Goal: Feedback & Contribution: Submit feedback/report problem

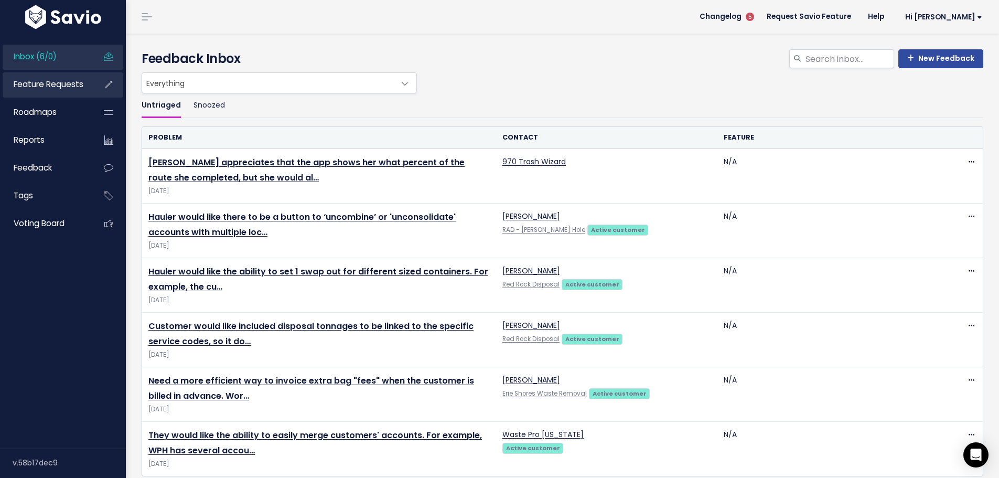
click at [54, 90] on span "Feature Requests" at bounding box center [49, 84] width 70 height 11
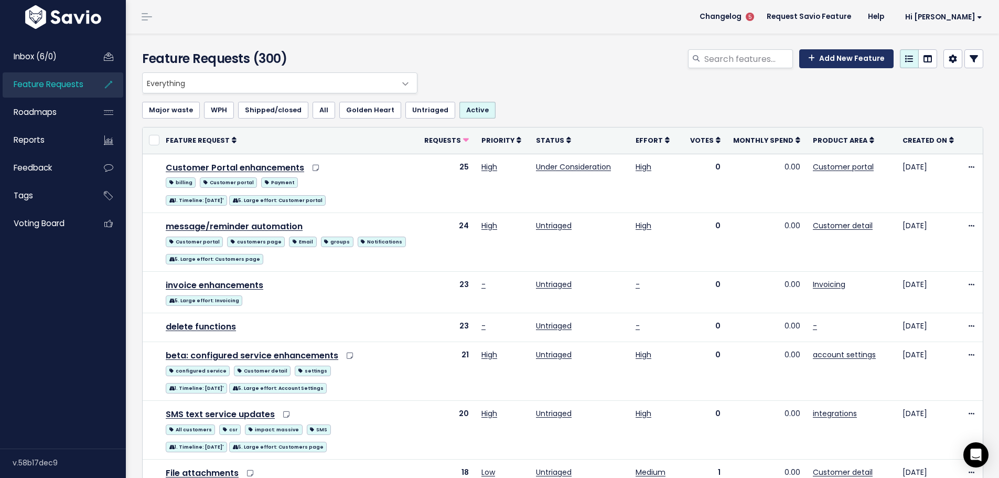
click at [804, 68] on link "Add New Feature" at bounding box center [846, 58] width 94 height 19
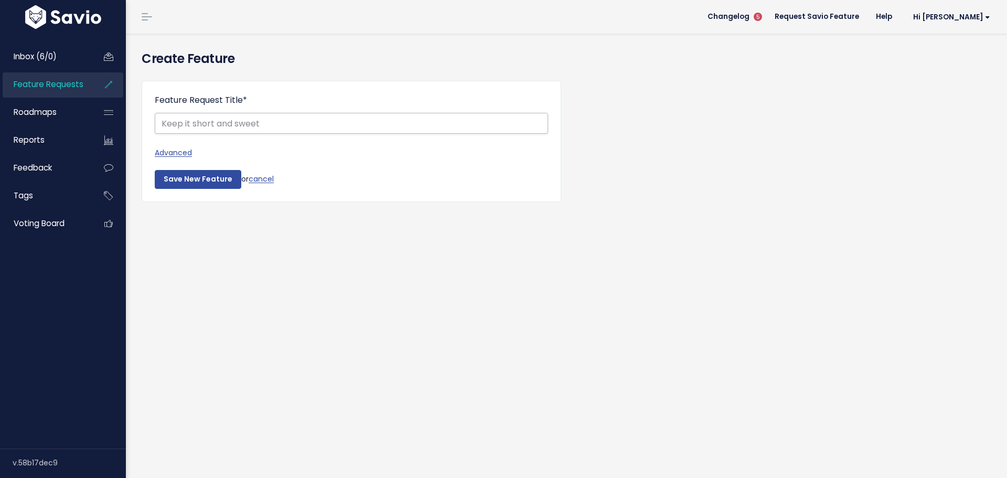
click at [248, 134] on input "Feature Request Title *" at bounding box center [351, 123] width 393 height 21
type input "Search by location name in Route Manager Screen"
click at [194, 159] on link "Advanced" at bounding box center [351, 152] width 393 height 13
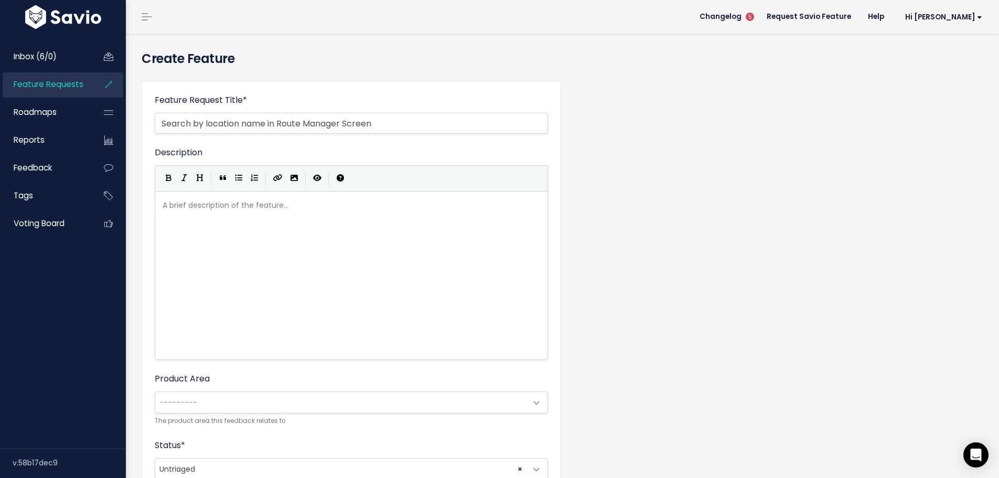
scroll to position [5, 0]
click at [211, 199] on div "A brief description of the feature... xxxxxxxxxx" at bounding box center [352, 199] width 382 height 0
type textarea "Specialy"
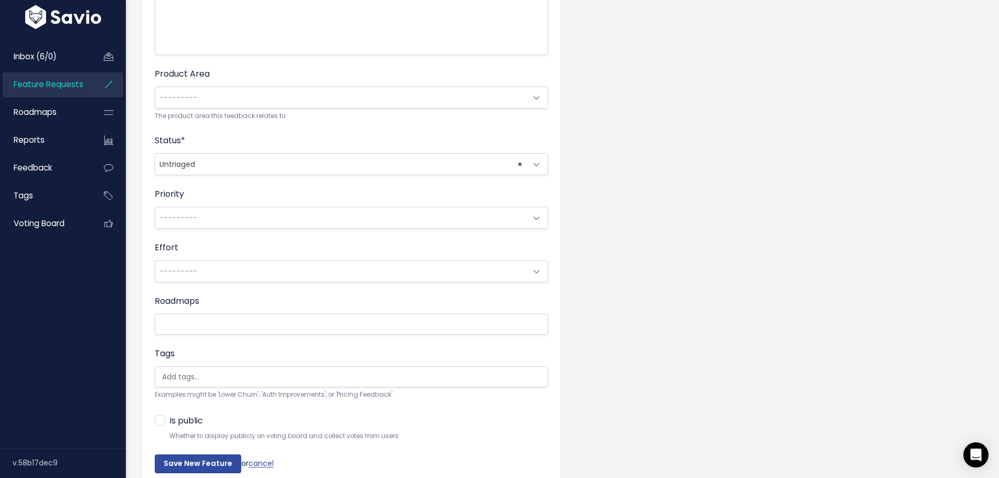
scroll to position [315, 0]
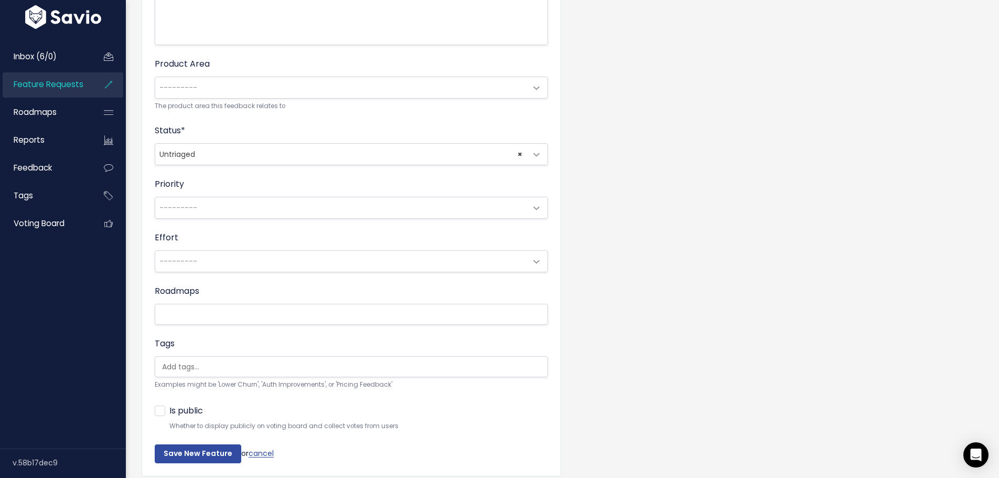
type textarea "ty Solid Waste needs to be able to search in the route manager by location name."
click at [214, 98] on span "---------" at bounding box center [340, 87] width 371 height 21
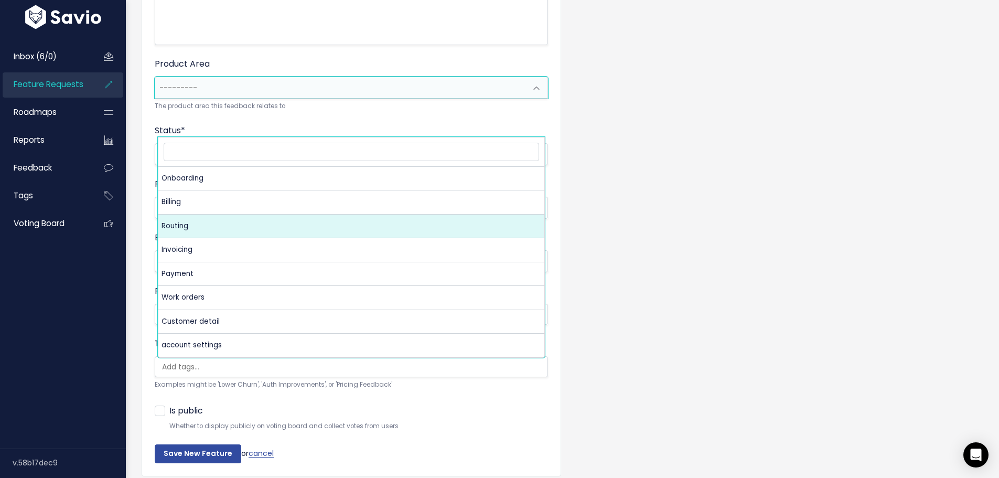
select select "MAIN:ROUTING"
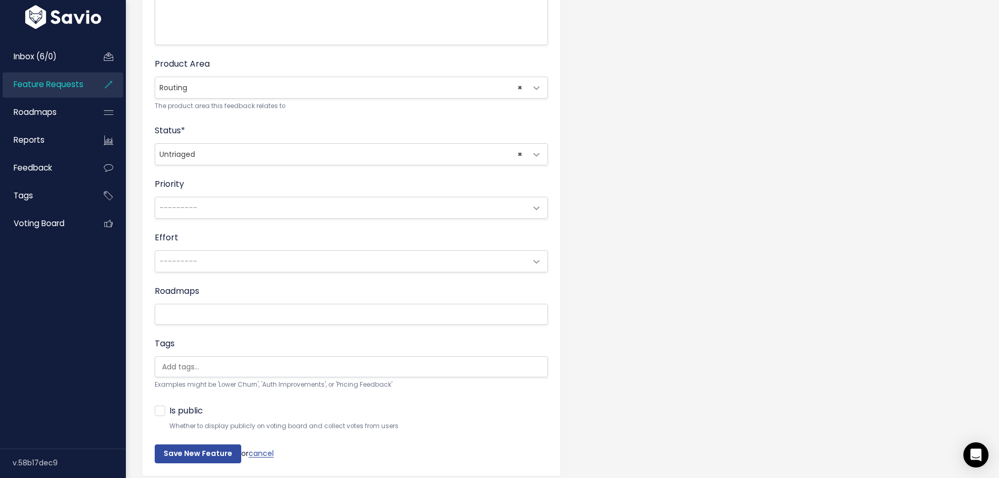
click at [194, 213] on span "---------" at bounding box center [178, 207] width 38 height 10
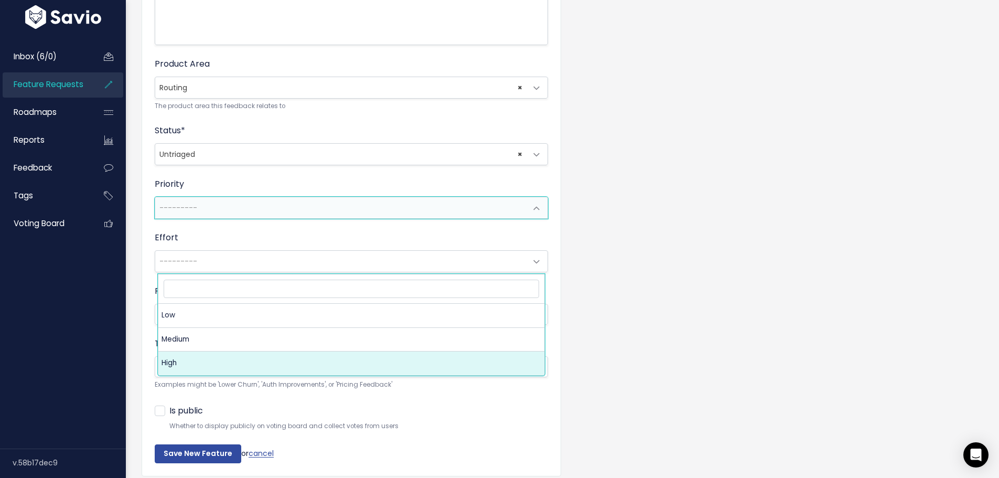
select select "3_HIGH"
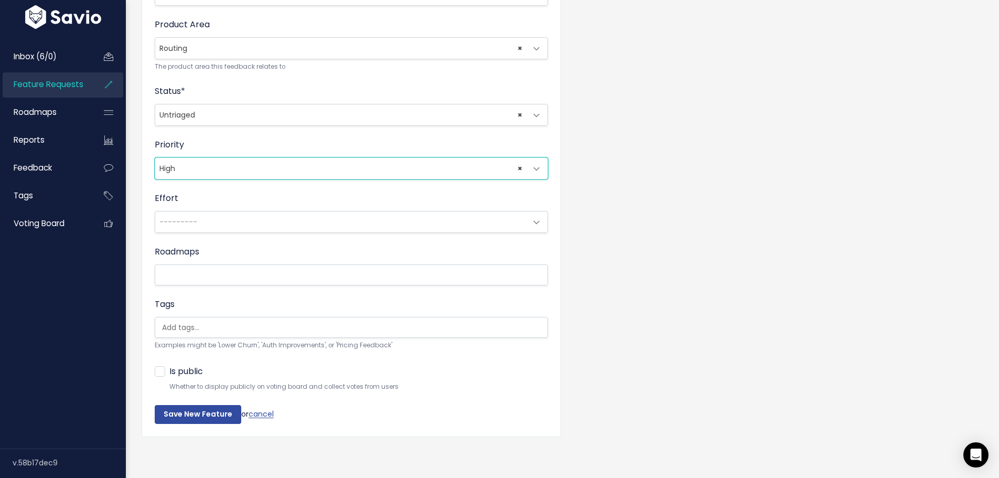
scroll to position [420, 0]
click at [185, 333] on input "search" at bounding box center [184, 327] width 52 height 11
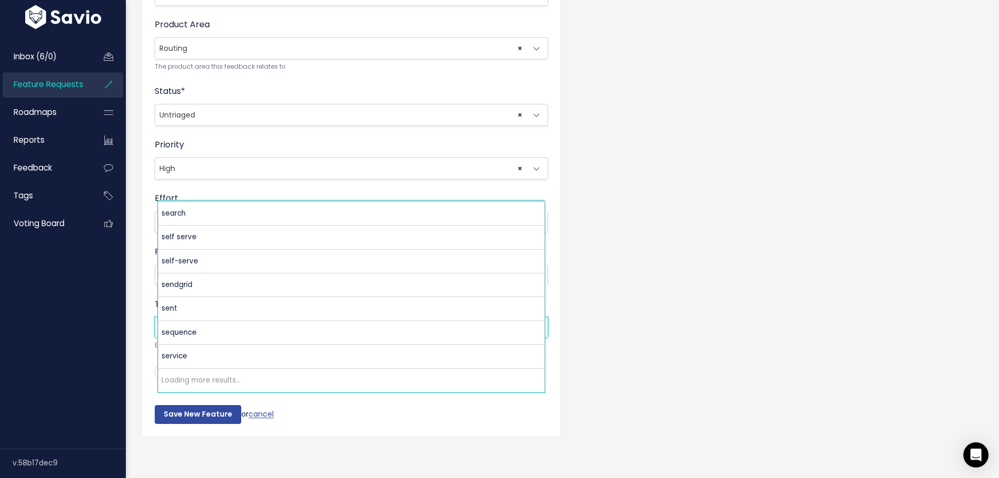
scroll to position [8166, 0]
select select "9104"
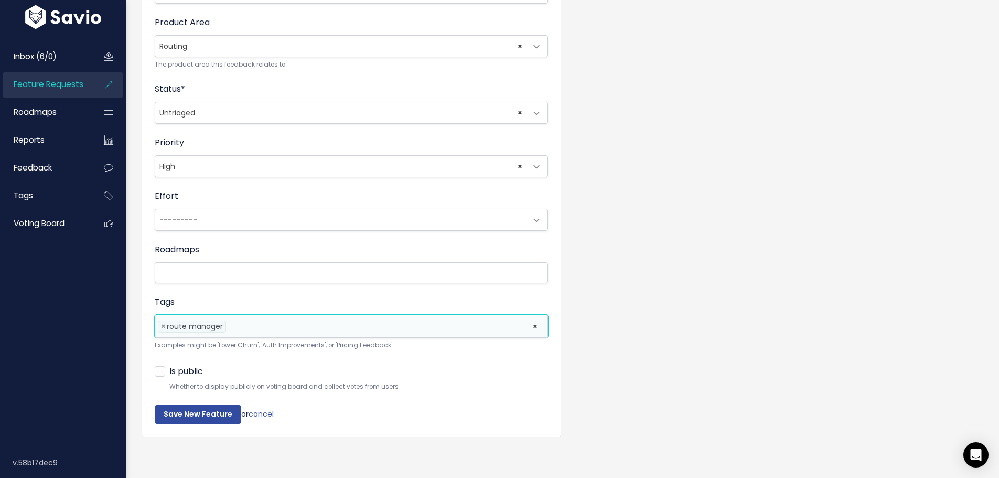
scroll to position [467, 0]
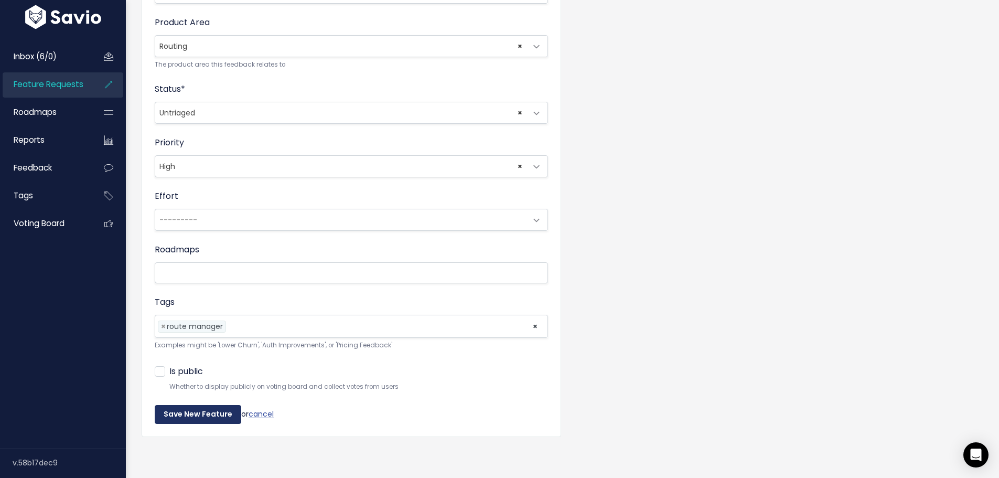
click at [226, 405] on input "Save New Feature" at bounding box center [198, 414] width 87 height 19
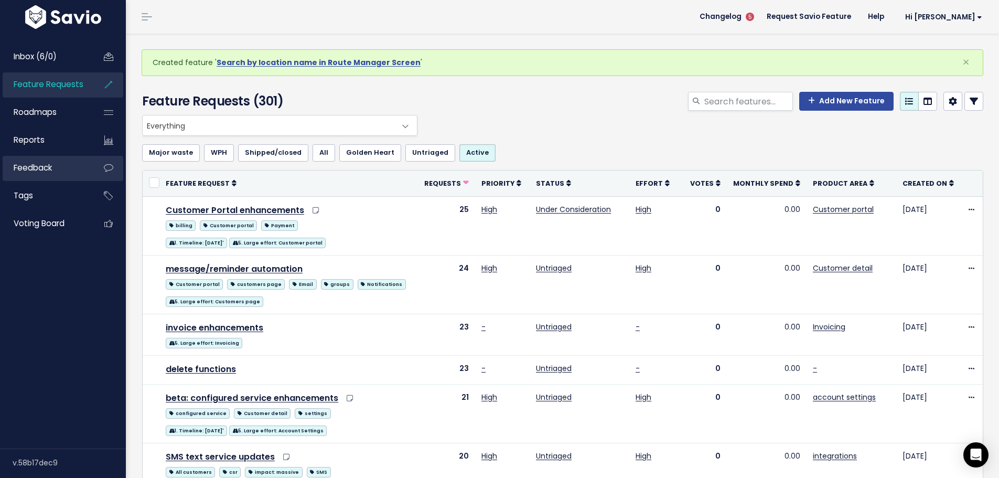
click at [40, 173] on span "Feedback" at bounding box center [33, 167] width 38 height 11
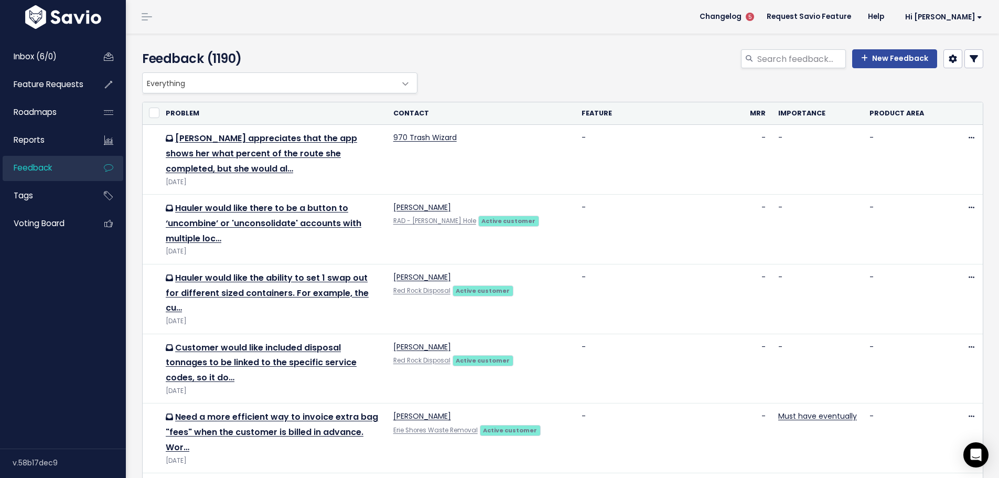
click at [48, 173] on span "Feedback" at bounding box center [33, 167] width 38 height 11
click at [870, 68] on link "New Feedback" at bounding box center [894, 58] width 85 height 19
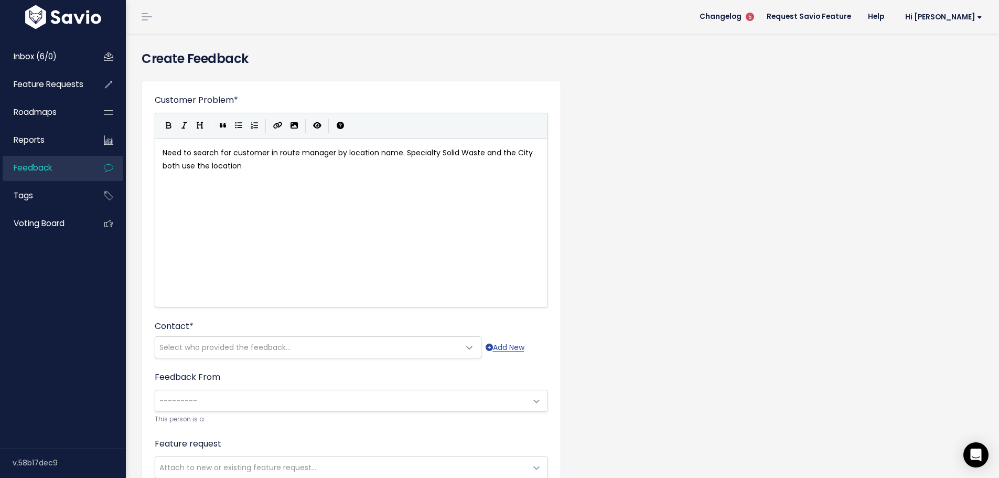
scroll to position [5, 57]
type textarea "Need to search for customer in route manager by location name. Specialty Solid …"
type textarea "name (LID) and that needs to be searchable for them to find the right route sn"
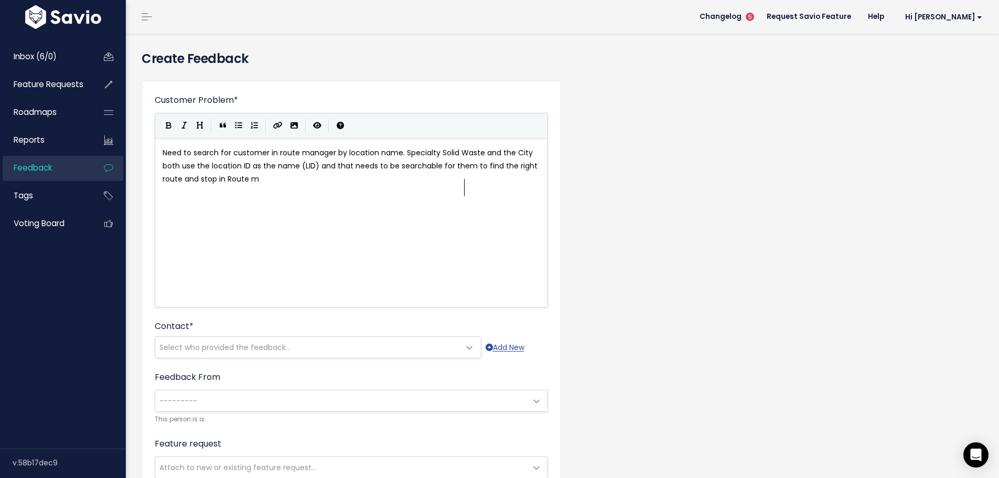
type textarea "and stop in Route ma"
type textarea "Manager."
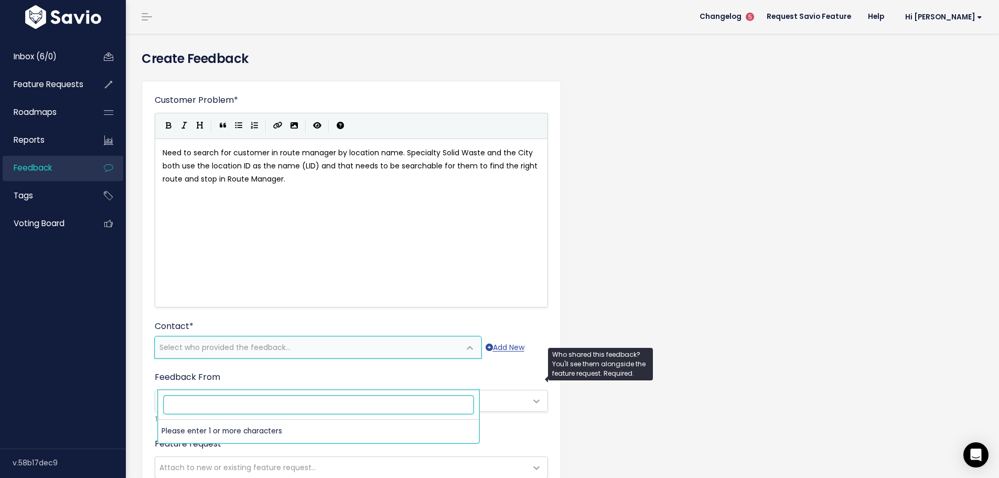
click at [210, 353] on span "Select who provided the feedback..." at bounding box center [224, 347] width 131 height 10
click at [179, 411] on input "search" at bounding box center [319, 405] width 310 height 18
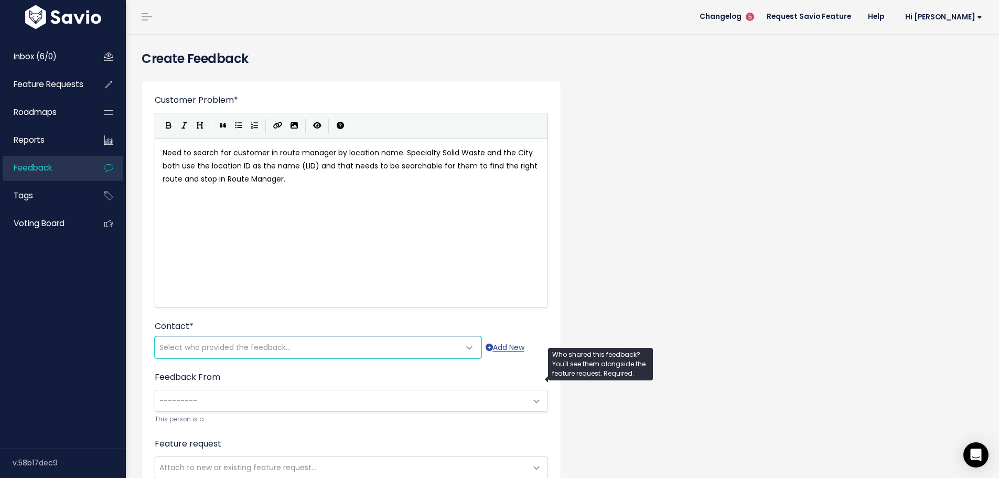
click at [200, 353] on span "Select who provided the feedback..." at bounding box center [224, 347] width 131 height 10
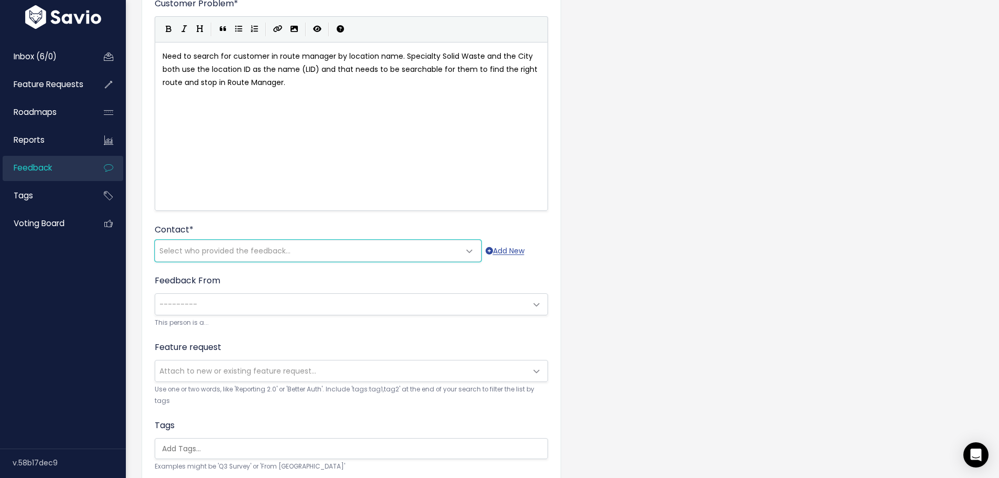
scroll to position [105, 0]
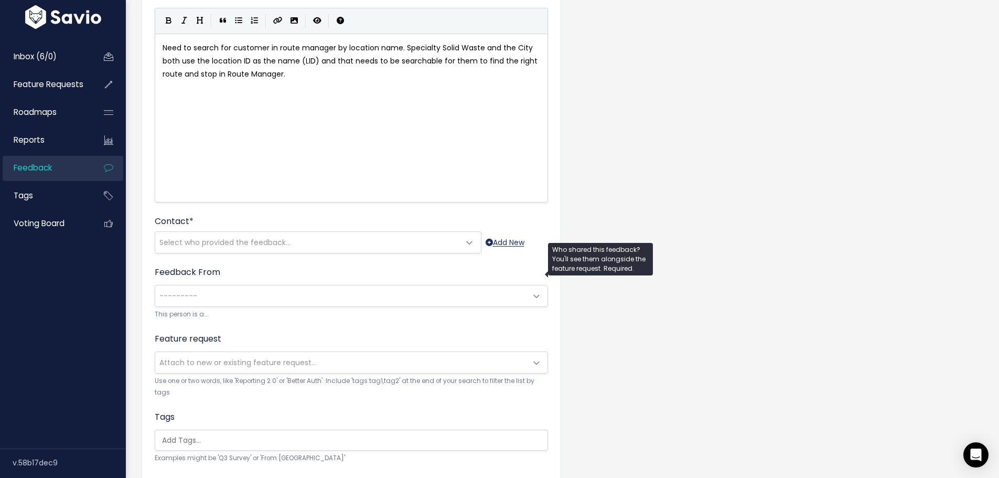
click at [514, 249] on link "Add New" at bounding box center [505, 242] width 39 height 13
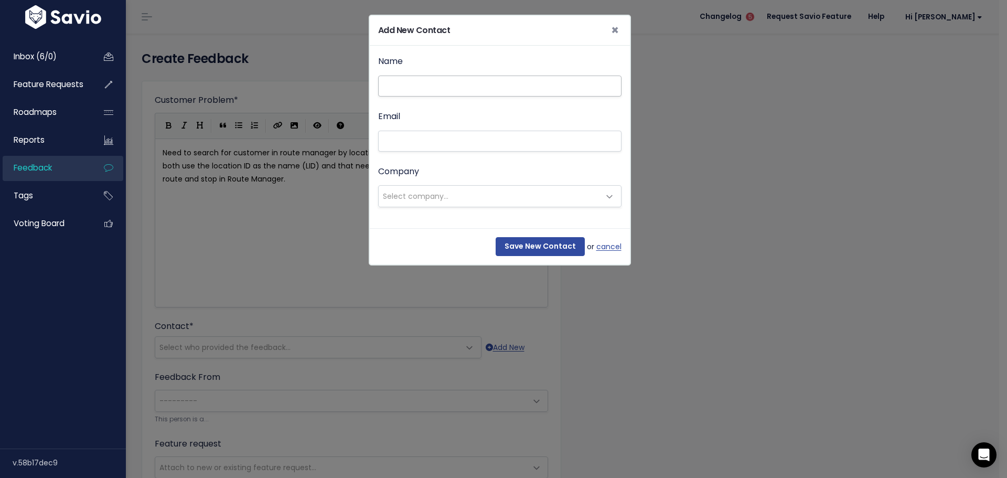
click at [412, 97] on input "Name" at bounding box center [499, 86] width 243 height 21
type input "nick"
click at [402, 152] on input "Email" at bounding box center [499, 141] width 243 height 21
paste input "nick@sswr.com"
type input "nick@sswr.com"
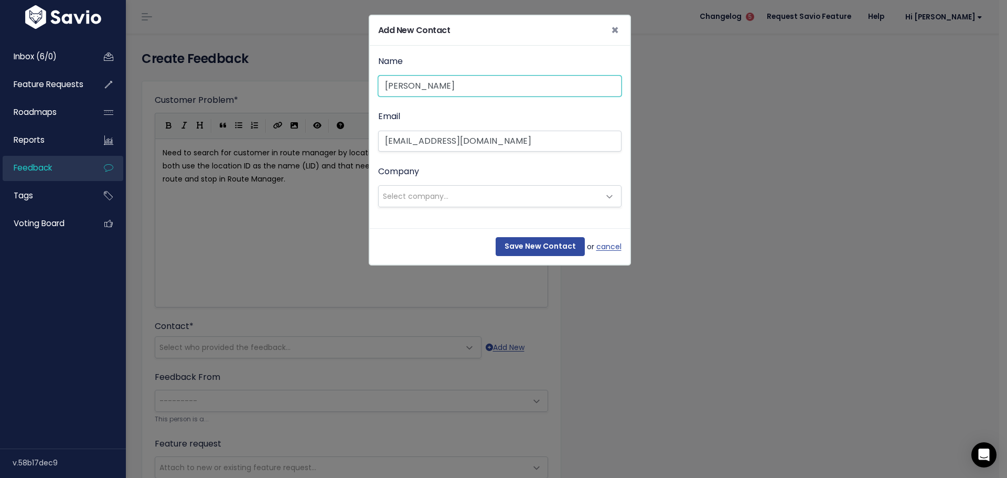
click at [420, 97] on input "nick" at bounding box center [499, 86] width 243 height 21
type input "n"
type input "[PERSON_NAME]"
click at [409, 201] on span "Select company..." at bounding box center [416, 196] width 66 height 10
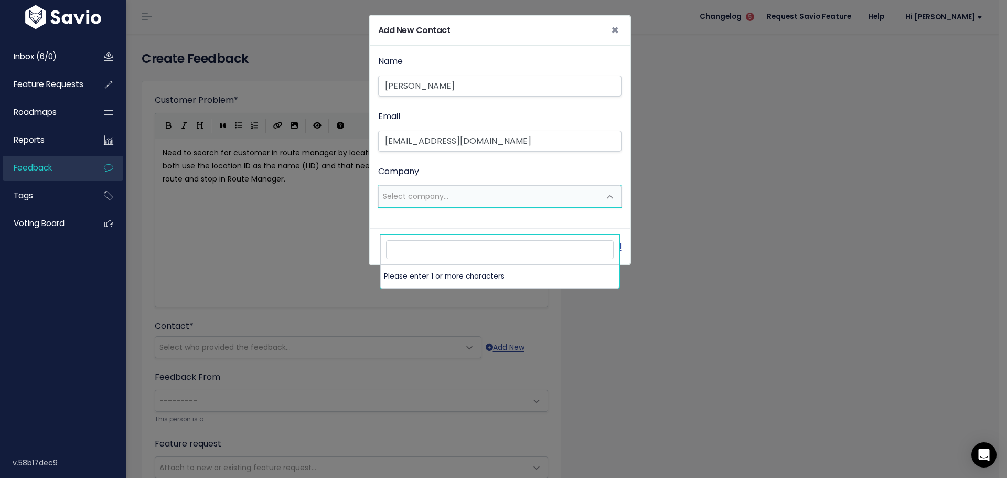
click at [397, 255] on input "search" at bounding box center [500, 249] width 228 height 18
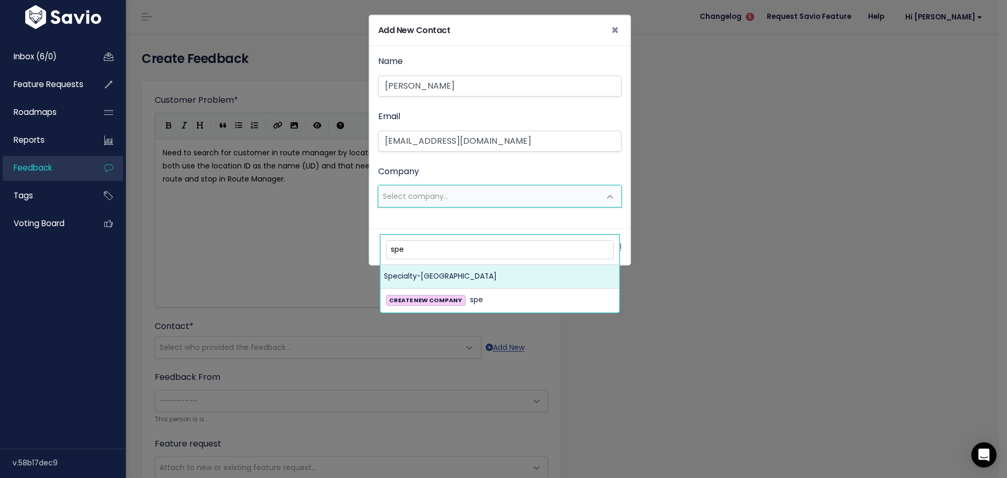
type input "spe"
select select "16159213"
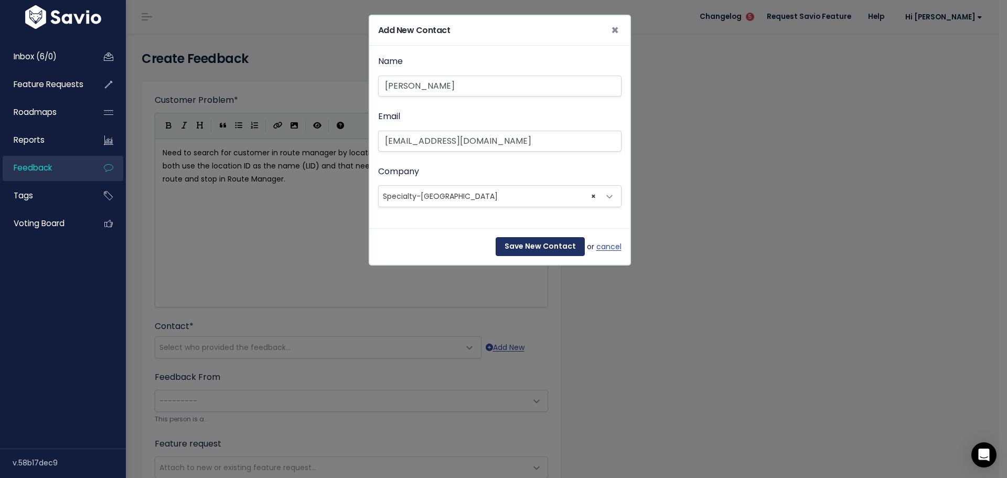
click at [517, 256] on input "Save New Contact" at bounding box center [540, 246] width 89 height 19
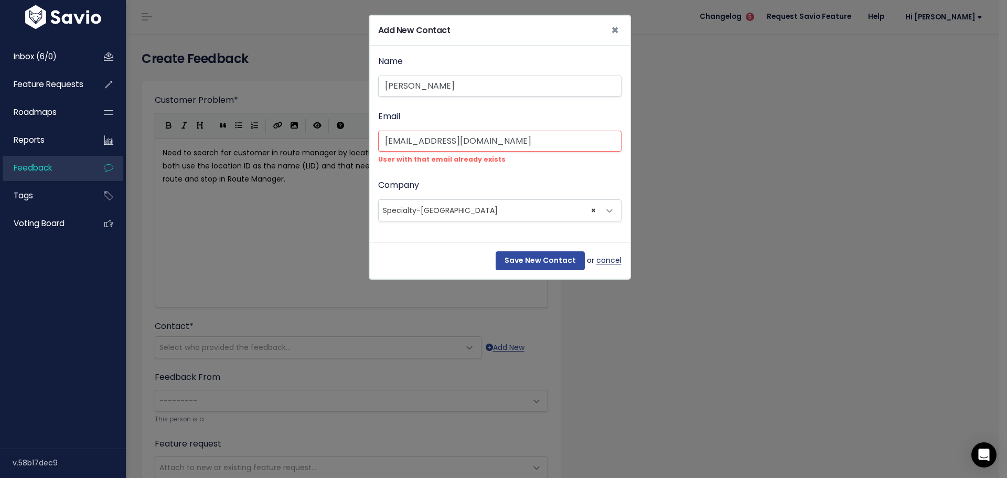
click at [606, 267] on link "cancel" at bounding box center [608, 260] width 25 height 13
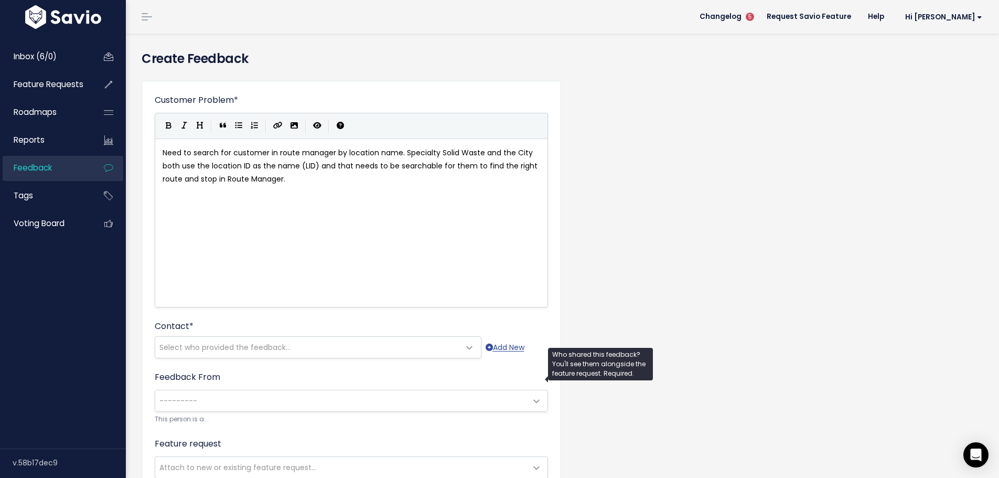
click at [252, 353] on span "Select who provided the feedback..." at bounding box center [224, 347] width 131 height 10
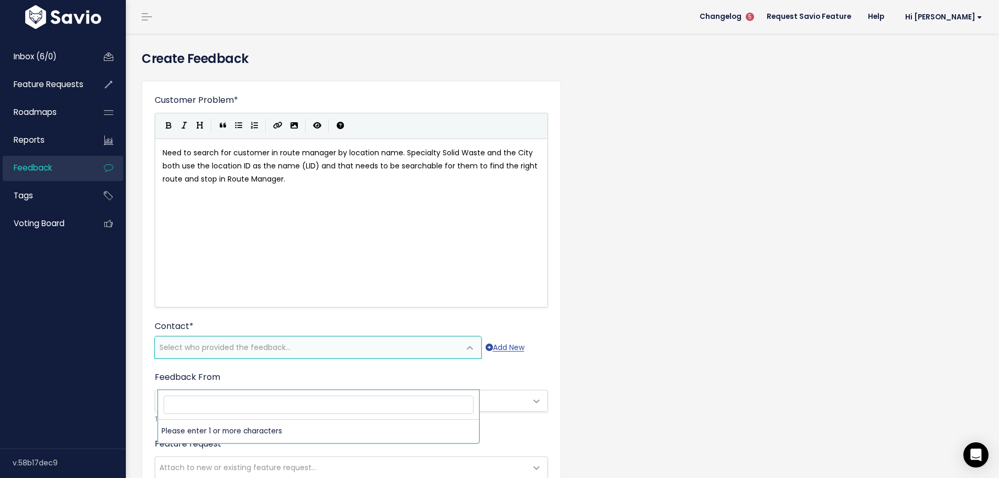
click at [221, 408] on input "search" at bounding box center [319, 405] width 310 height 18
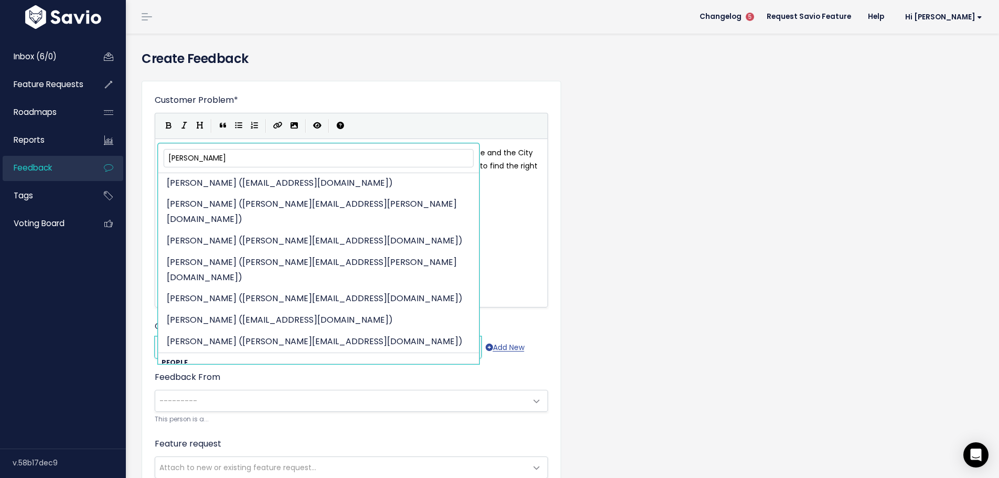
scroll to position [29, 0]
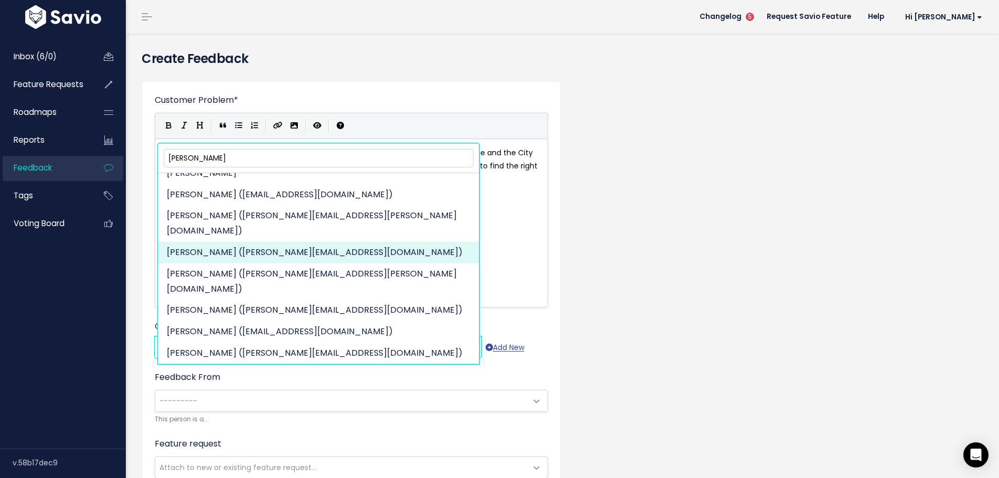
type input "nick"
select select "89468036"
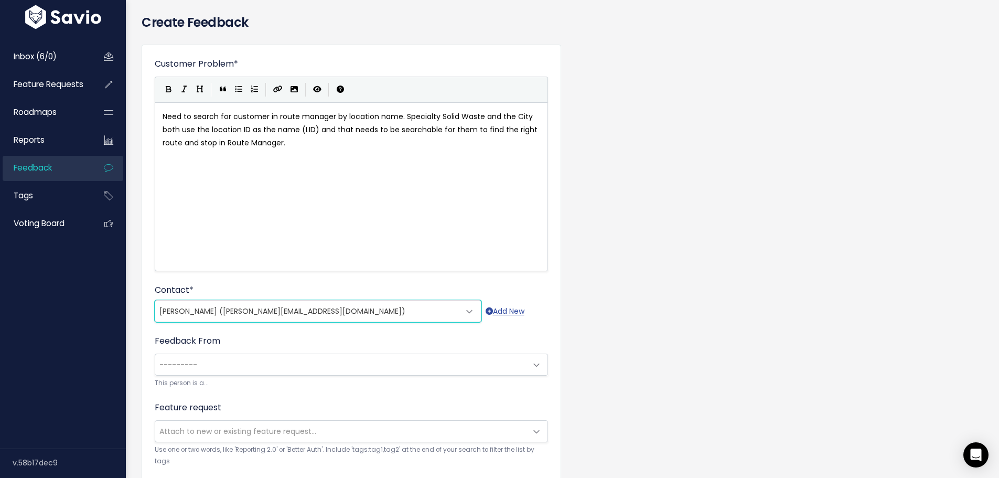
scroll to position [105, 0]
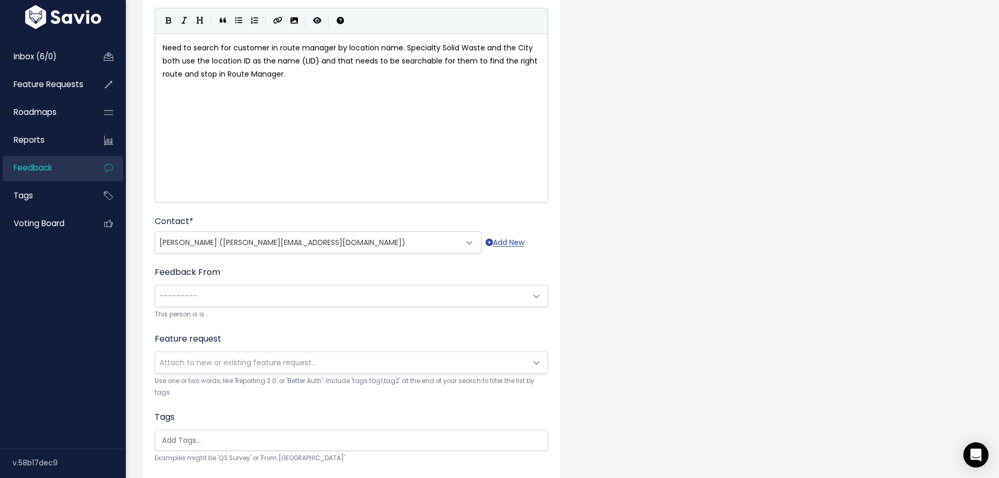
click at [186, 301] on span "---------" at bounding box center [178, 296] width 38 height 10
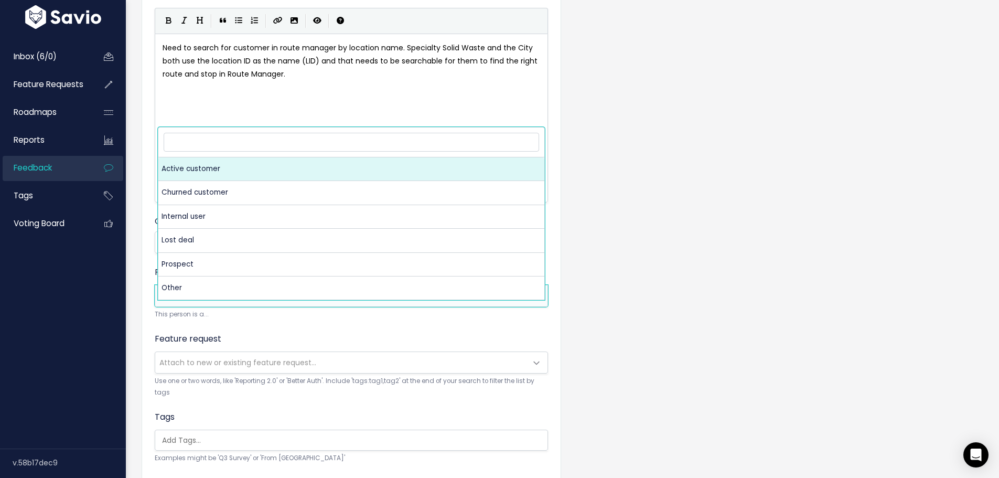
select select "ACTIVE"
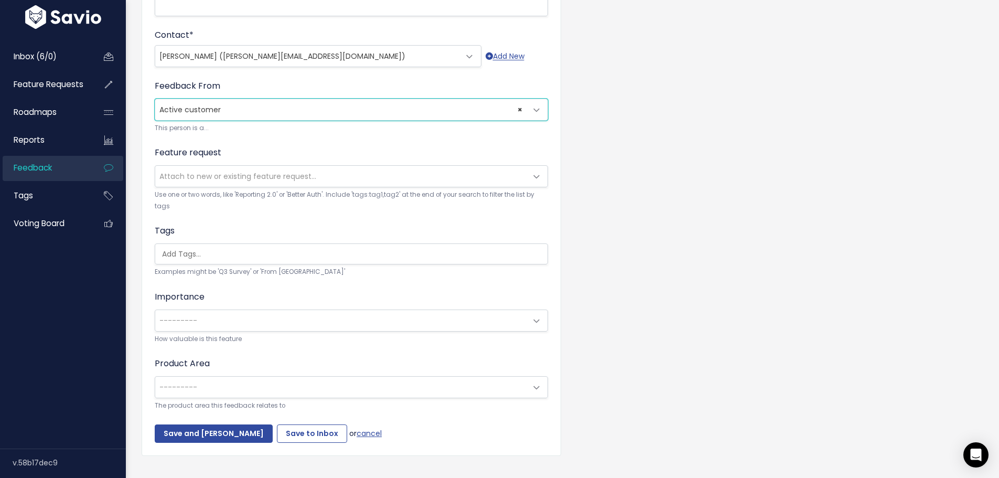
scroll to position [315, 0]
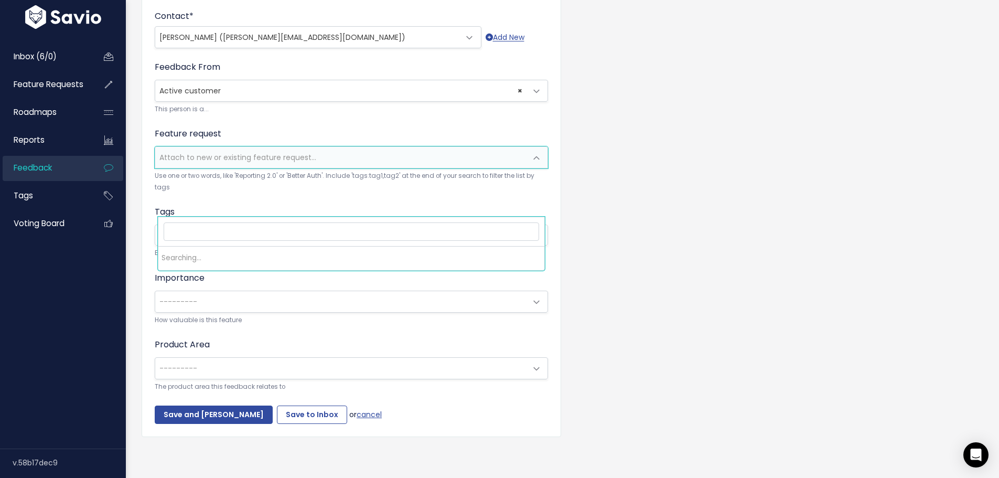
click at [204, 163] on span "Attach to new or existing feature request..." at bounding box center [237, 157] width 157 height 10
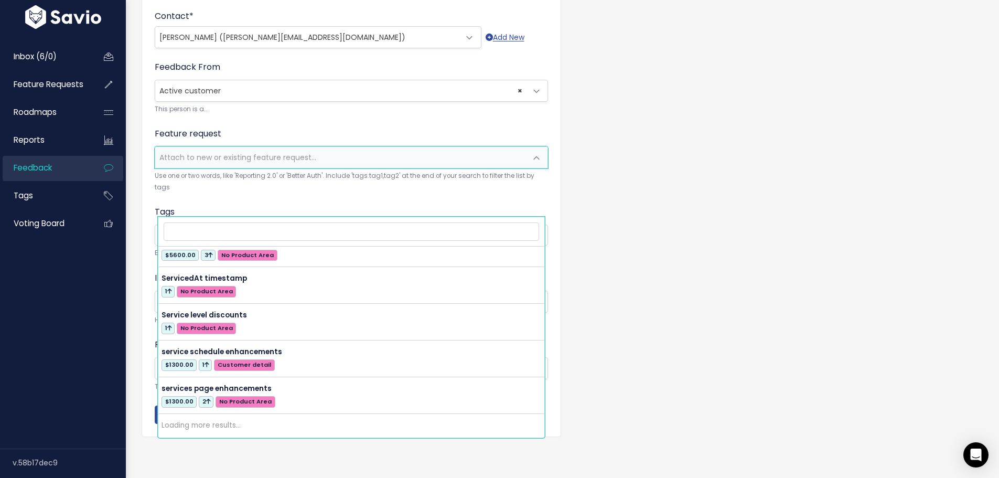
scroll to position [10532, 0]
select select "34950"
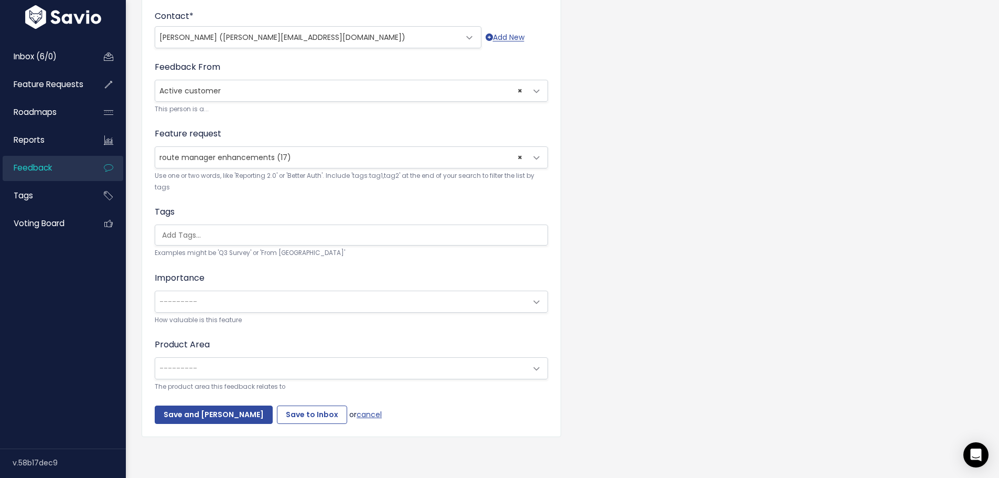
click at [184, 312] on span "---------" at bounding box center [340, 301] width 371 height 21
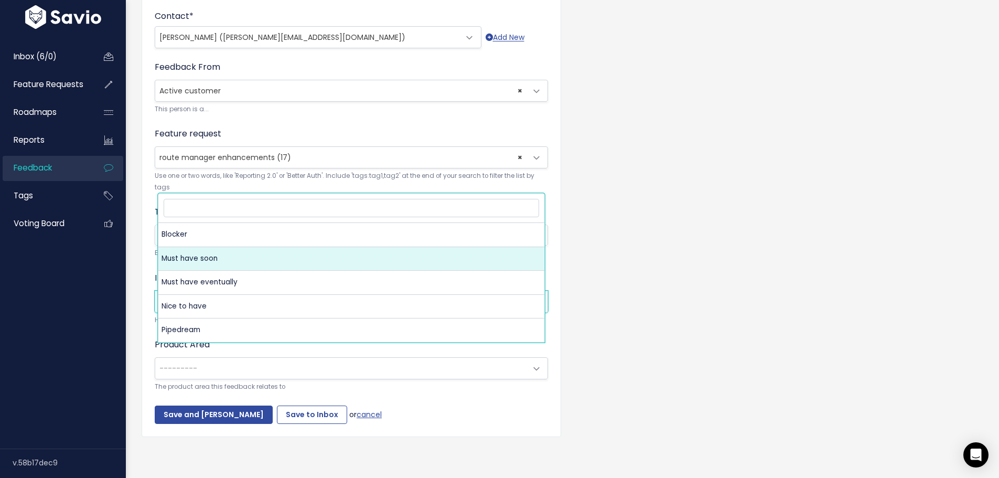
select select "MUST_HAVE"
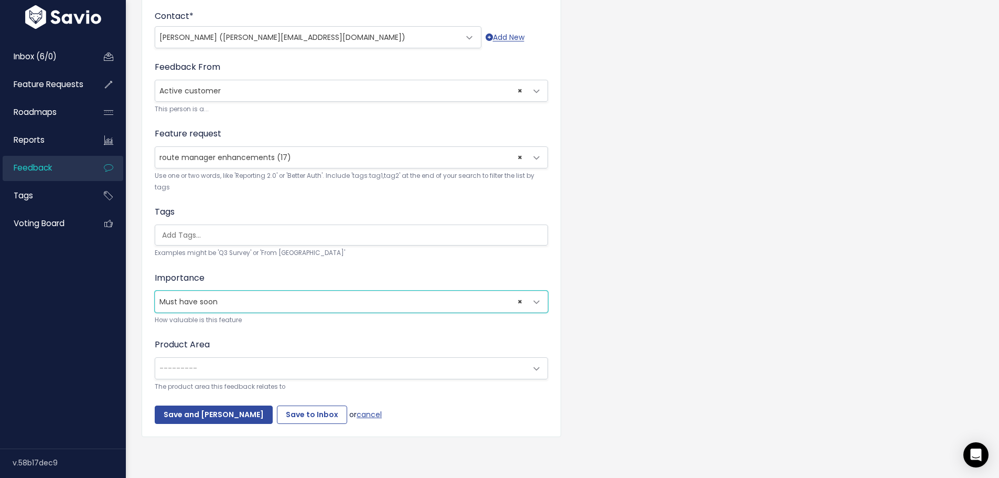
scroll to position [420, 0]
click at [186, 363] on span "---------" at bounding box center [178, 368] width 38 height 10
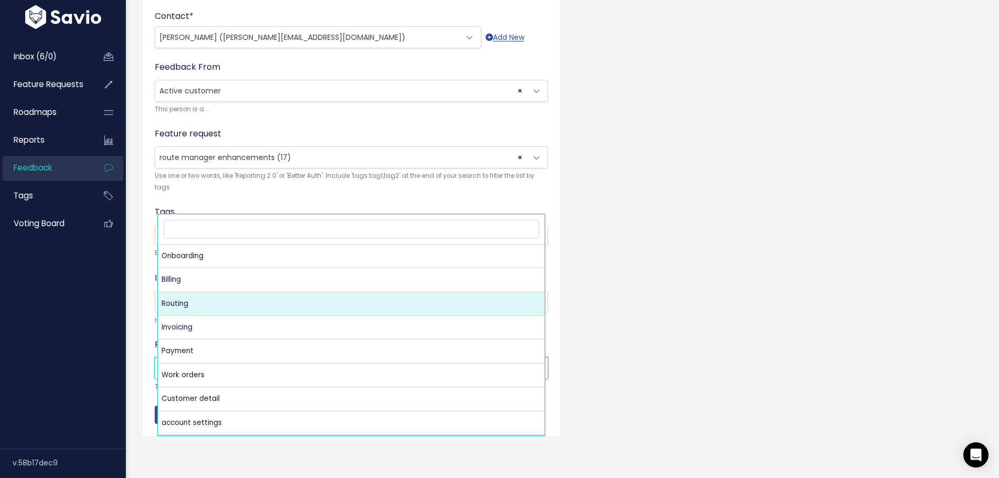
select select "MAIN:ROUTING"
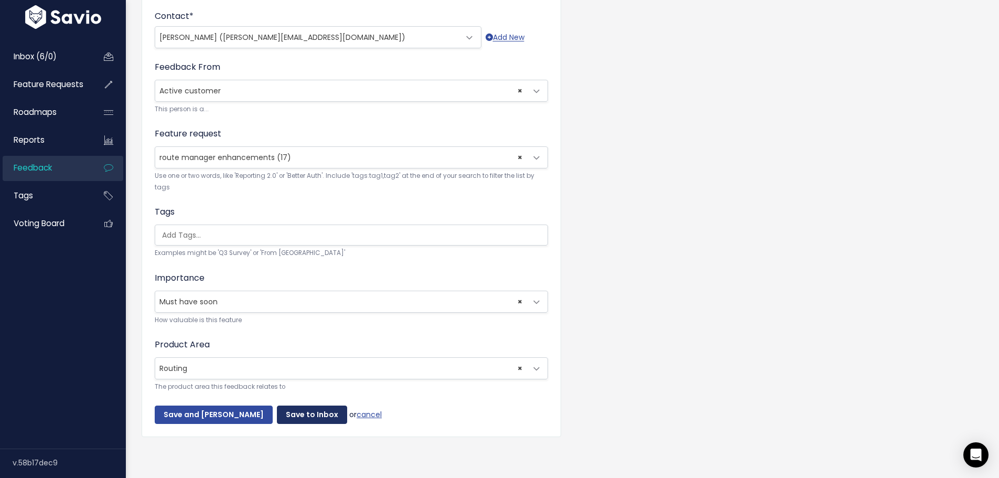
click at [326, 406] on input "Save to Inbox" at bounding box center [312, 415] width 70 height 19
